Goal: Task Accomplishment & Management: Use online tool/utility

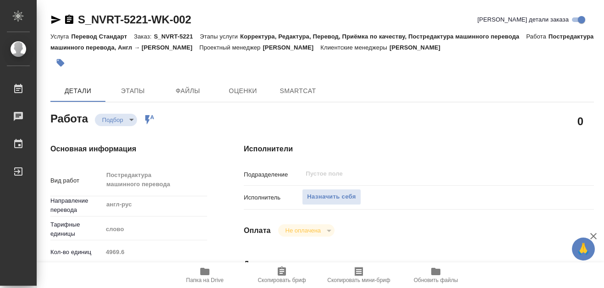
type textarea "x"
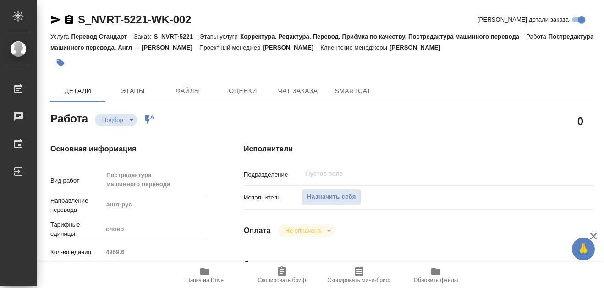
type textarea "x"
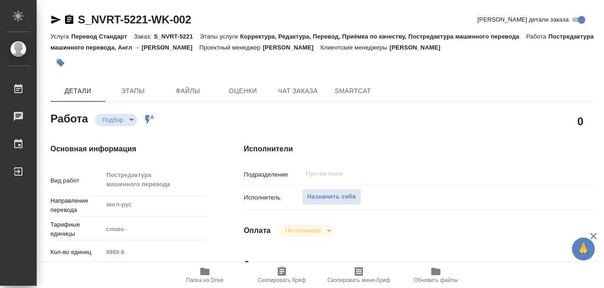
type textarea "x"
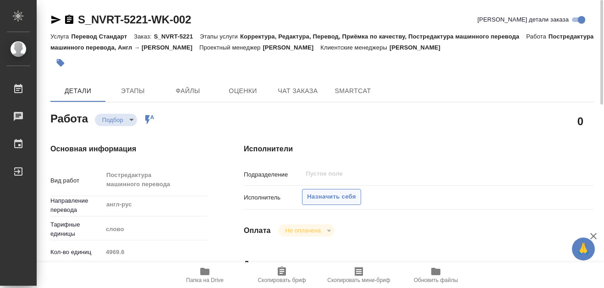
click at [341, 199] on span "Назначить себя" at bounding box center [331, 196] width 49 height 11
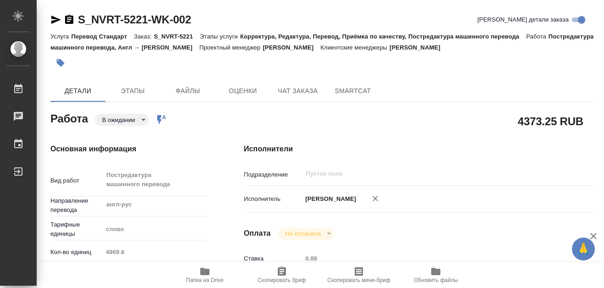
type textarea "x"
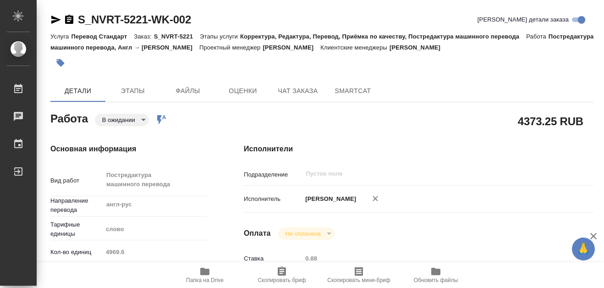
type textarea "x"
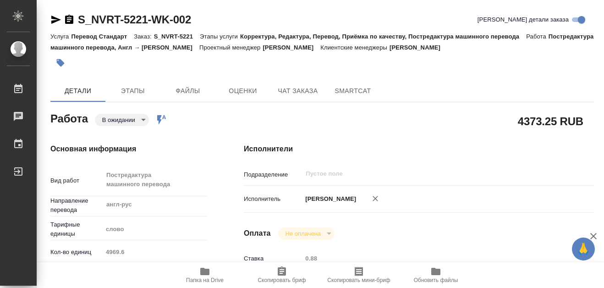
type textarea "x"
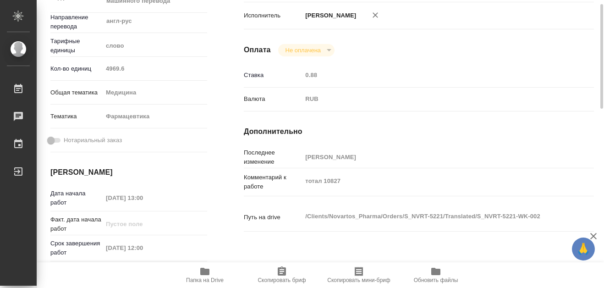
scroll to position [137, 0]
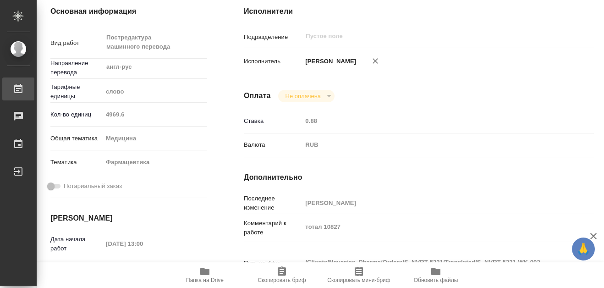
type textarea "x"
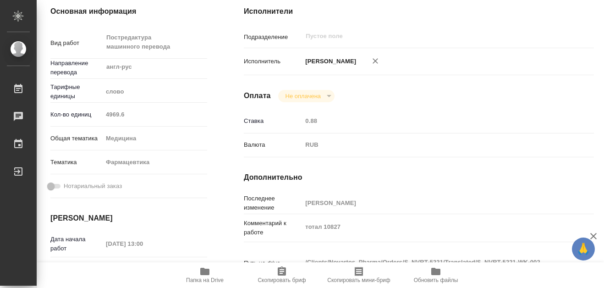
type textarea "x"
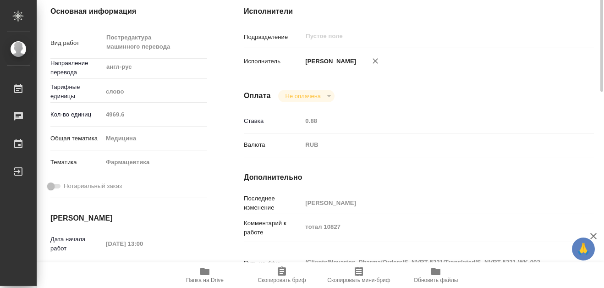
type textarea "x"
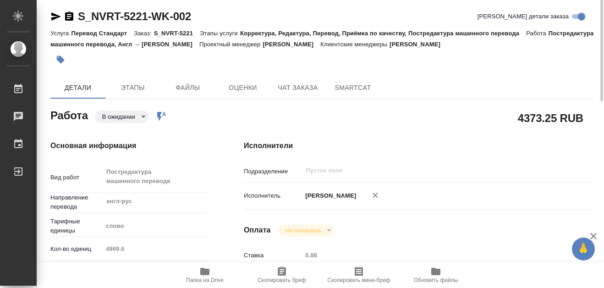
scroll to position [0, 0]
